Goal: Information Seeking & Learning: Learn about a topic

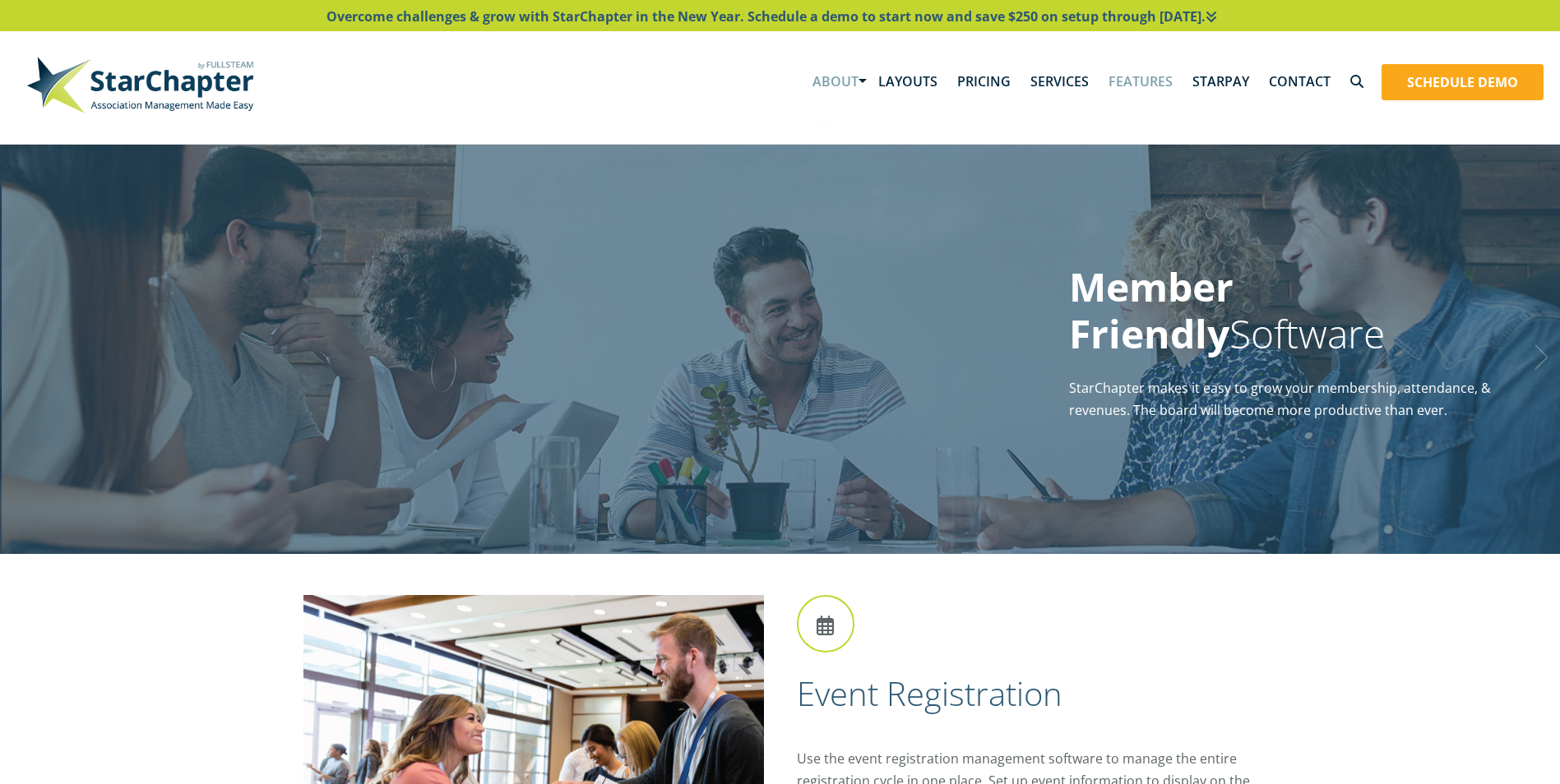
click at [857, 90] on link "About" at bounding box center [835, 81] width 66 height 51
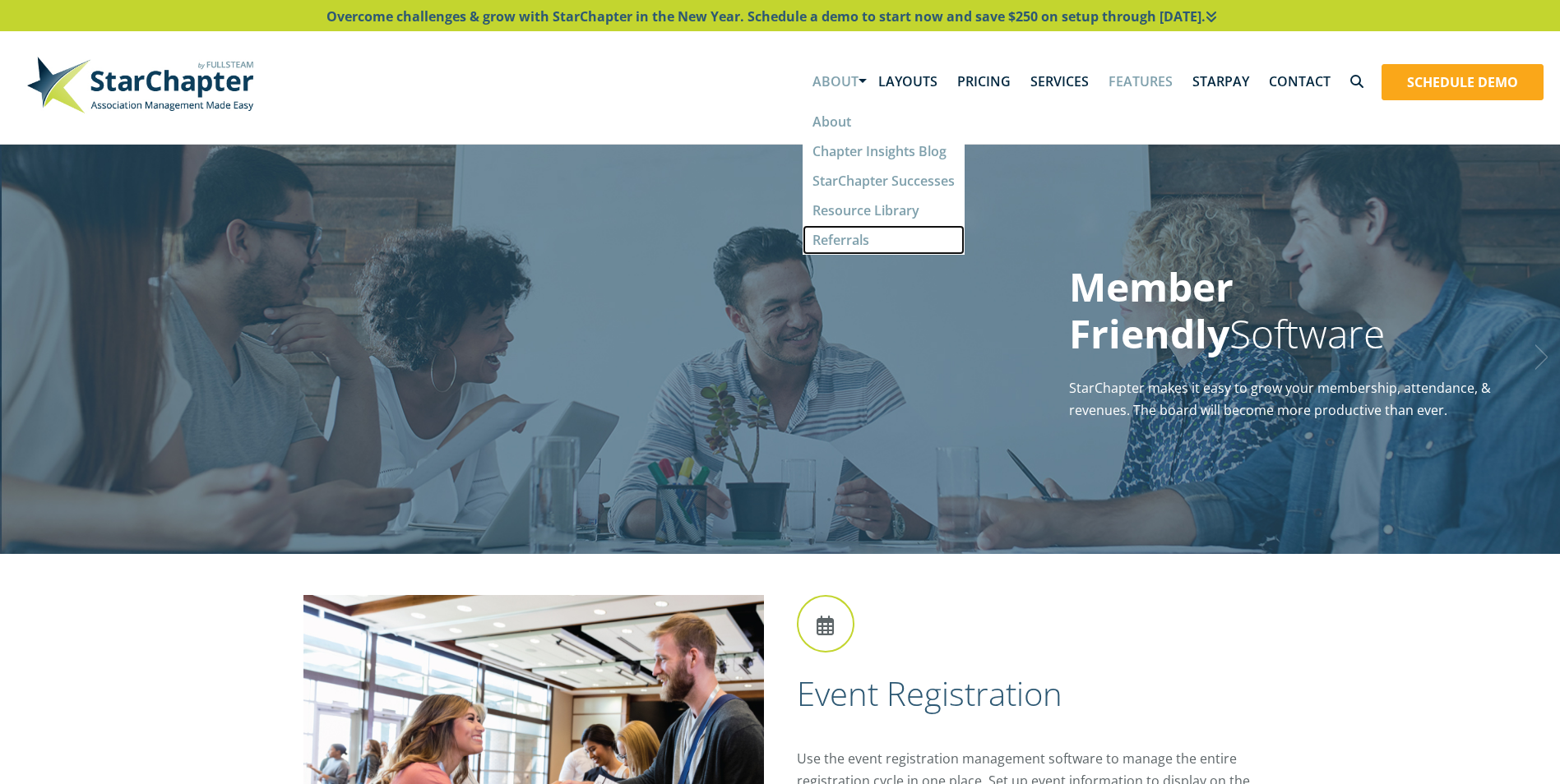
click at [859, 251] on link "Referrals" at bounding box center [883, 240] width 162 height 30
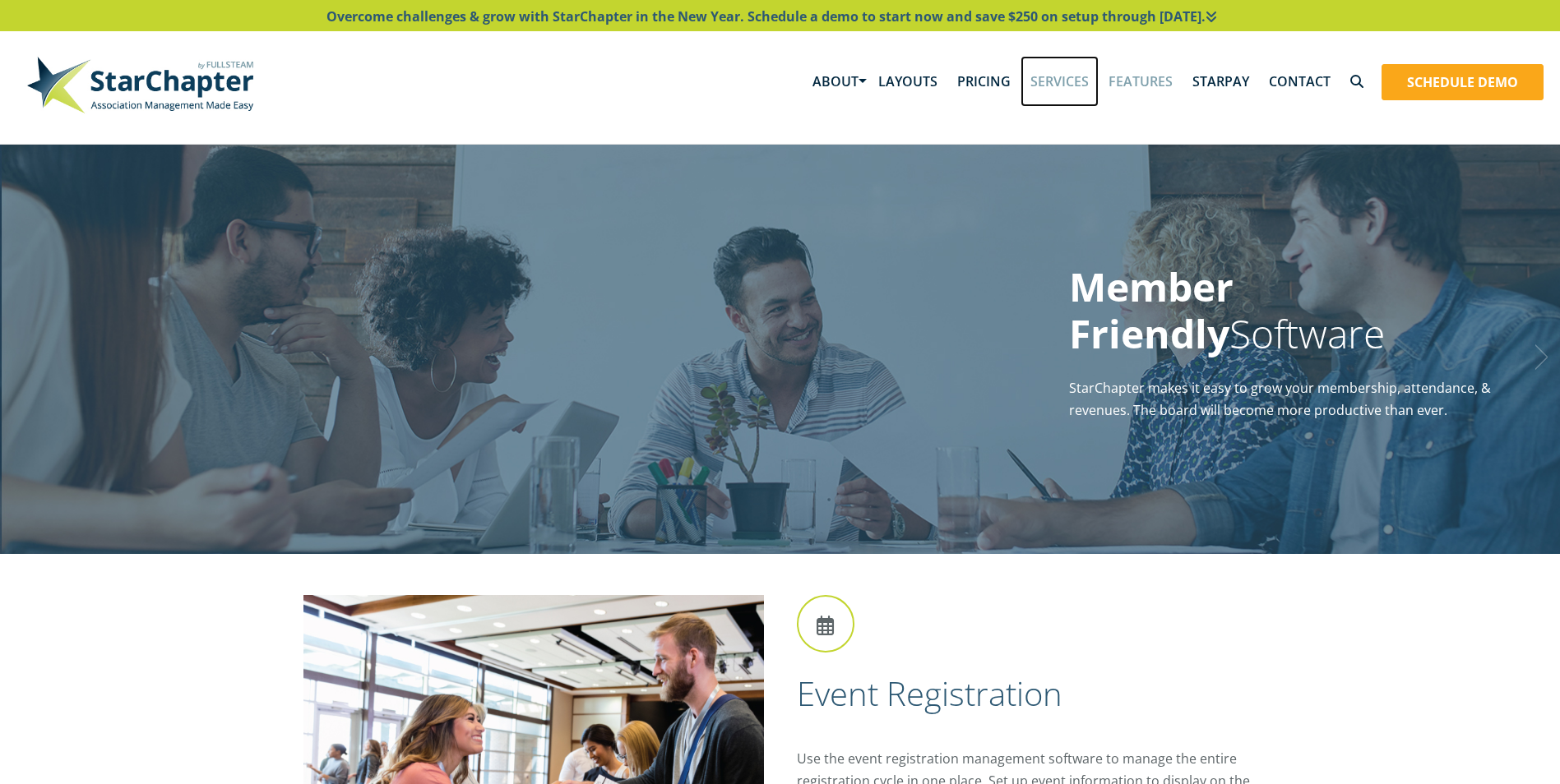
click at [1056, 89] on link "Services" at bounding box center [1059, 81] width 78 height 51
